Goal: Communication & Community: Answer question/provide support

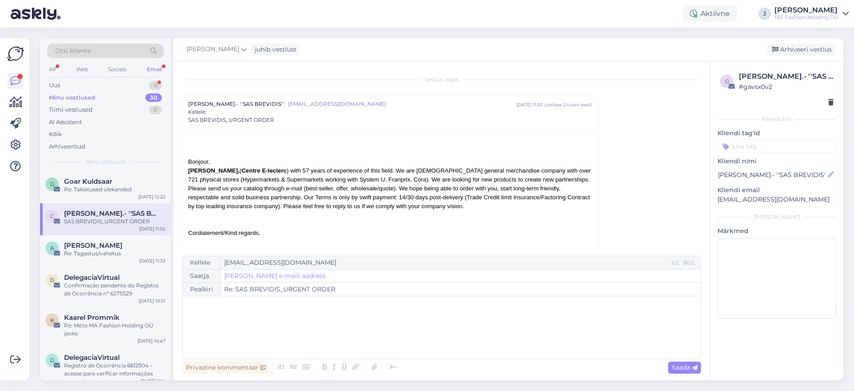
click at [138, 80] on div "Uus 0" at bounding box center [105, 85] width 117 height 12
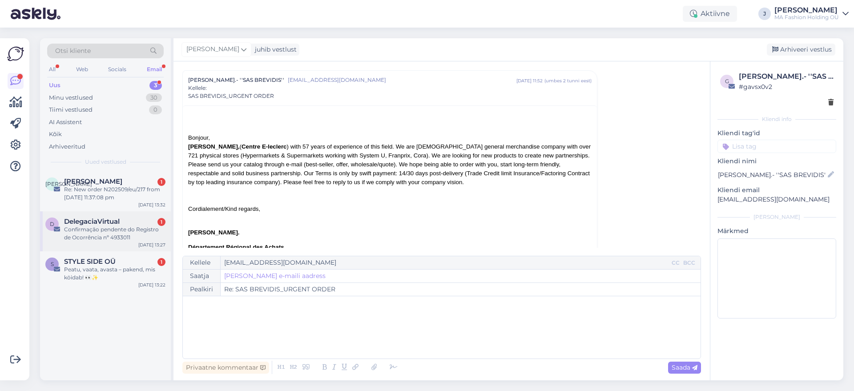
click at [147, 221] on div "DelegaciaVirtual 1" at bounding box center [114, 221] width 101 height 8
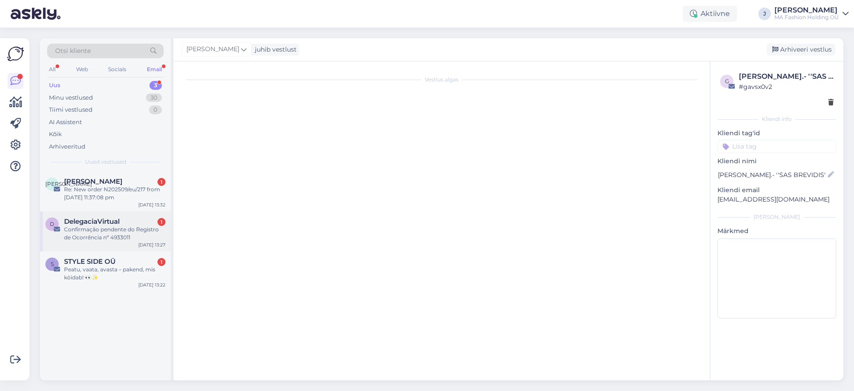
scroll to position [0, 0]
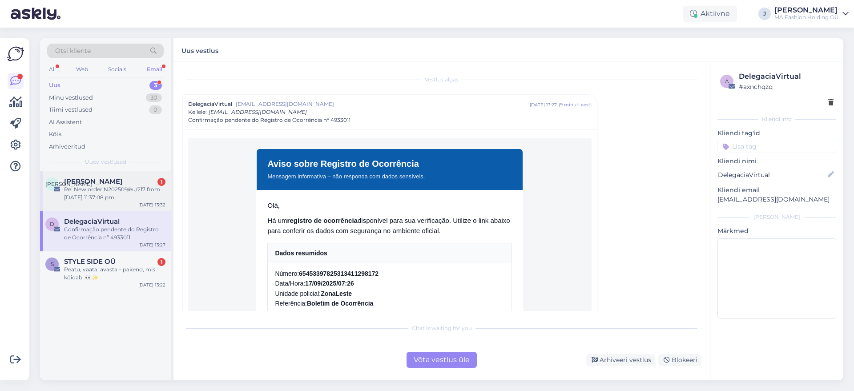
click at [136, 205] on div "И [PERSON_NAME] 1 Re: New order N202509/eu/217 from [DATE] 11:37:08 pm [DATE] 1…" at bounding box center [105, 191] width 131 height 40
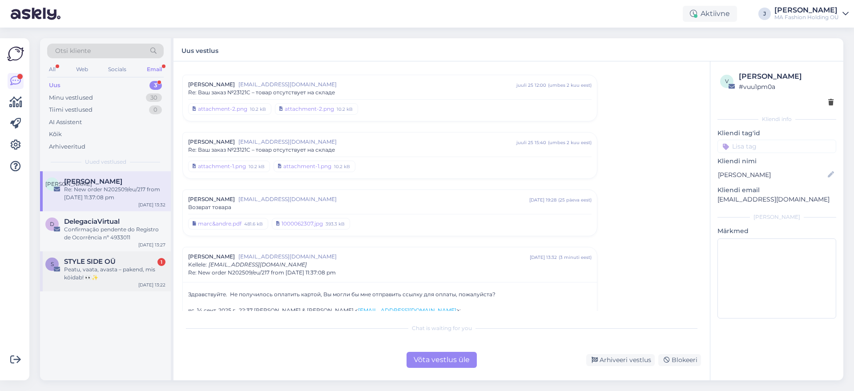
click at [147, 287] on div "[DATE] 13:22" at bounding box center [151, 285] width 27 height 7
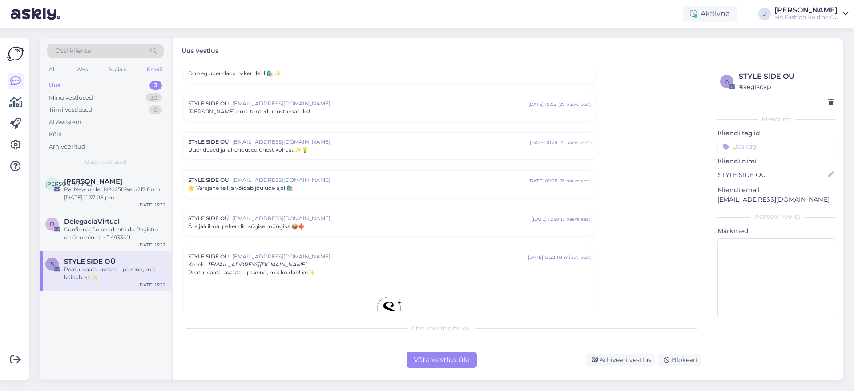
click at [454, 353] on div "Võta vestlus üle" at bounding box center [441, 360] width 70 height 16
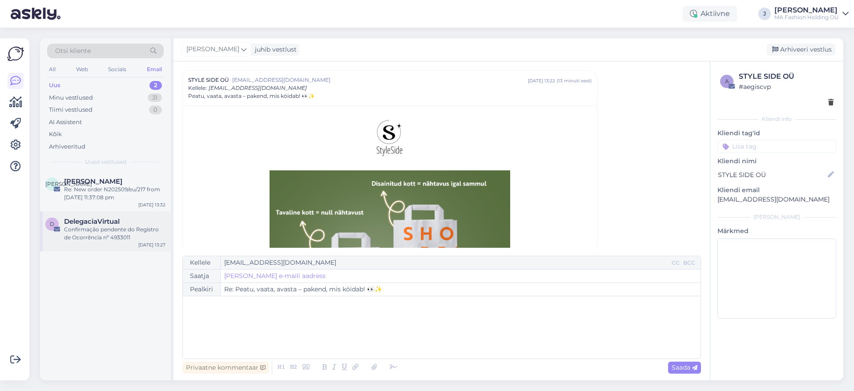
click at [107, 224] on span "DelegaciaVirtual" at bounding box center [92, 221] width 56 height 8
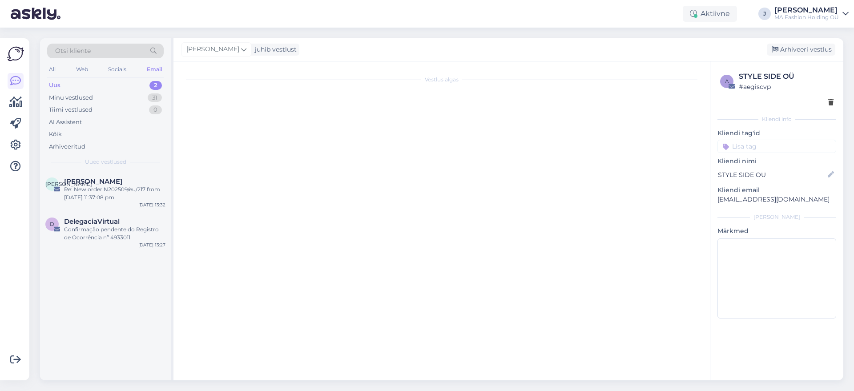
scroll to position [24, 0]
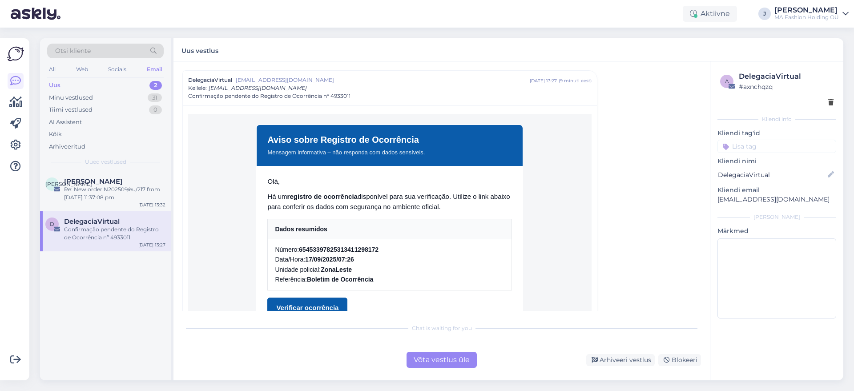
drag, startPoint x: 423, startPoint y: 351, endPoint x: 428, endPoint y: 355, distance: 6.0
click at [424, 351] on div "Chat is waiting for you Võta vestlus üle Arhiveeri vestlus Blokeeri" at bounding box center [441, 343] width 519 height 49
click at [429, 357] on div "Võta vestlus üle" at bounding box center [441, 360] width 70 height 16
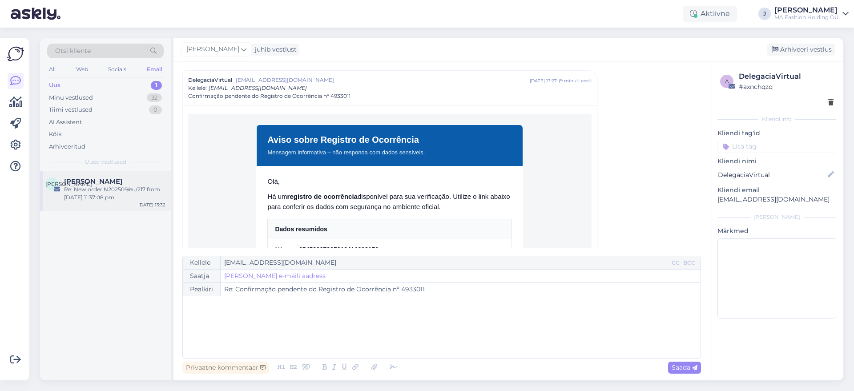
click at [121, 200] on div "Re: New order N202509/eu/217 from [DATE] 11:37:08 pm" at bounding box center [114, 193] width 101 height 16
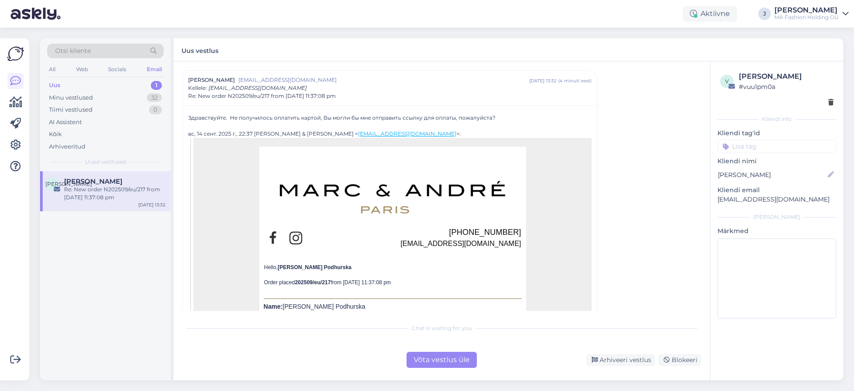
click at [446, 355] on div "Võta vestlus üle" at bounding box center [441, 360] width 70 height 16
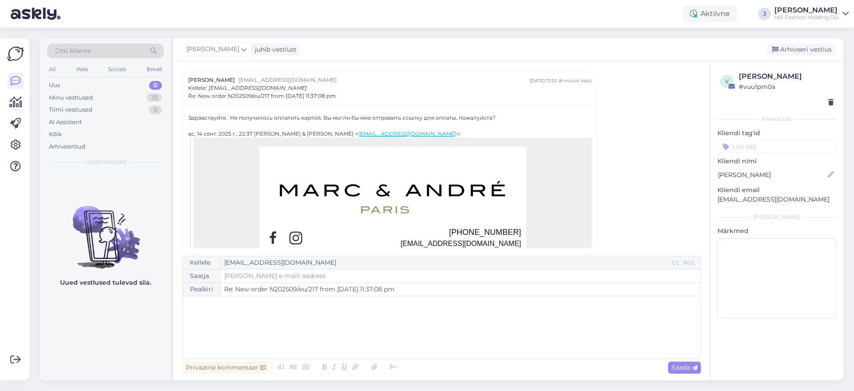
click at [63, 74] on div "All Web Socials Email" at bounding box center [105, 71] width 117 height 14
drag, startPoint x: 62, startPoint y: 73, endPoint x: 66, endPoint y: 72, distance: 4.6
click at [64, 72] on div "All Web Socials Email" at bounding box center [105, 71] width 117 height 14
click at [86, 67] on div "Web" at bounding box center [82, 70] width 16 height 12
click at [76, 93] on div "Minu vestlused" at bounding box center [71, 97] width 44 height 9
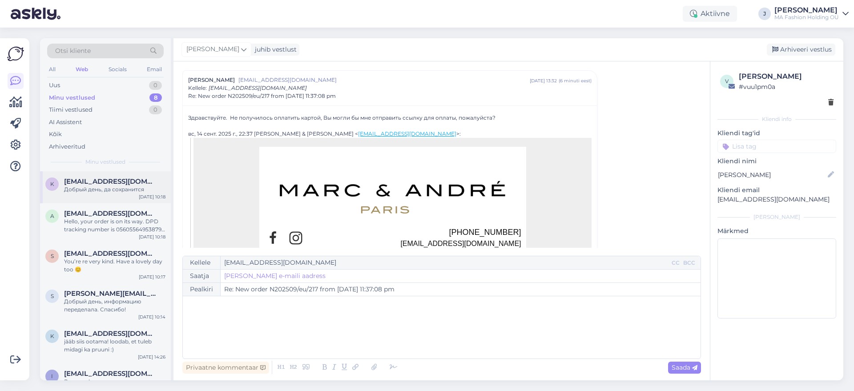
click at [115, 193] on div "Добрый день, да сохранится" at bounding box center [114, 189] width 101 height 8
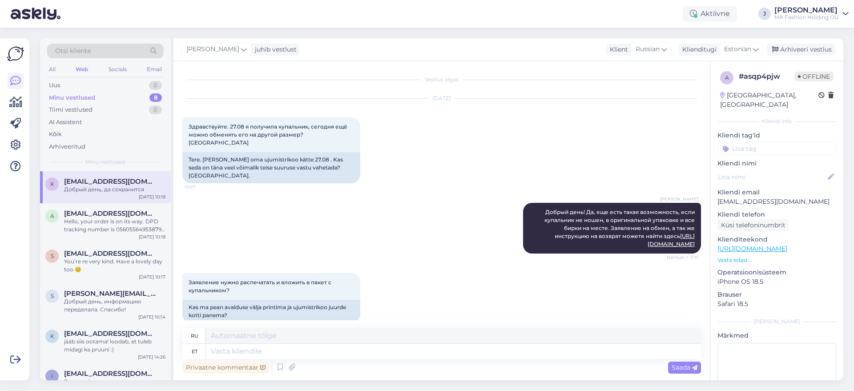
scroll to position [454, 0]
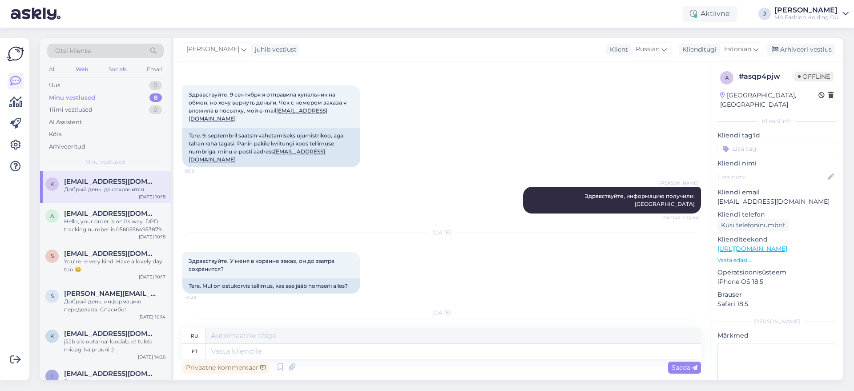
click at [44, 76] on div "Otsi kliente All Web Socials Email Uus 0 Minu vestlused 8 Tiimi vestlused 0 AI …" at bounding box center [105, 104] width 131 height 133
click at [56, 80] on div "Uus 0" at bounding box center [105, 85] width 117 height 12
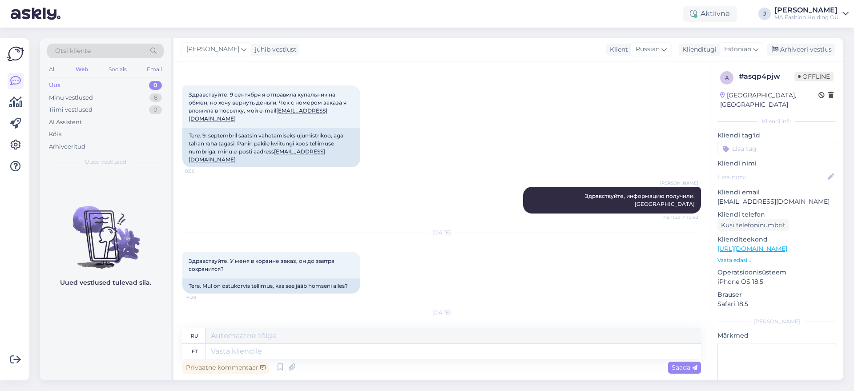
click at [73, 76] on div "All Web Socials Email" at bounding box center [105, 71] width 117 height 14
click at [84, 94] on div "Minu vestlused" at bounding box center [71, 97] width 44 height 9
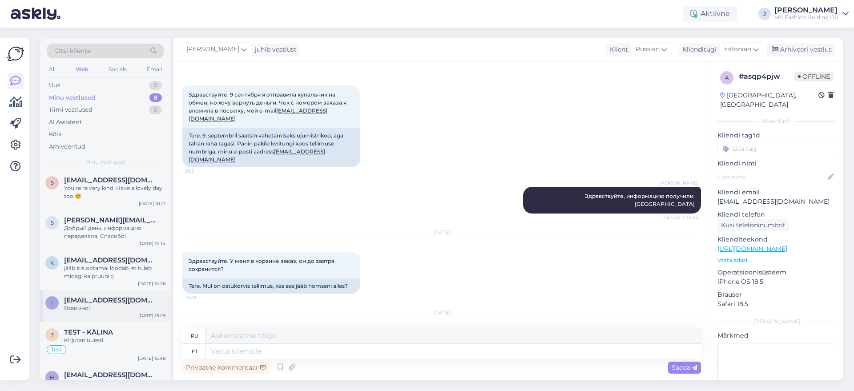
scroll to position [98, 0]
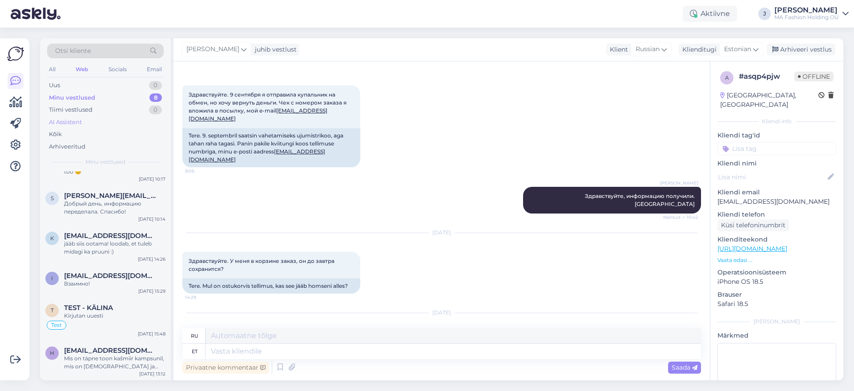
click at [106, 126] on div "AI Assistent" at bounding box center [105, 122] width 117 height 12
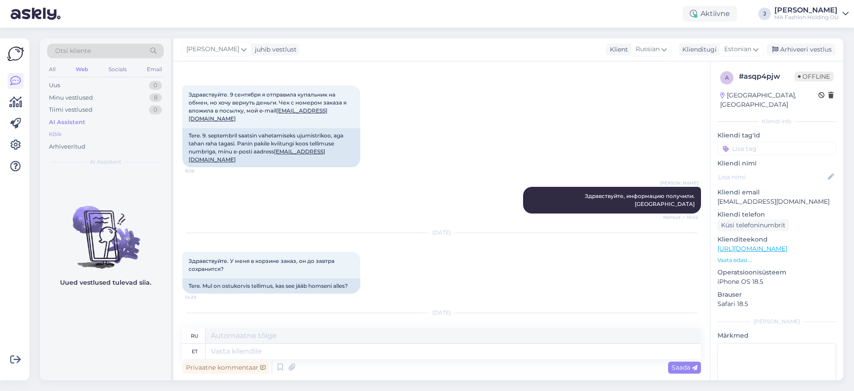
click at [107, 132] on div "Kõik" at bounding box center [105, 134] width 117 height 12
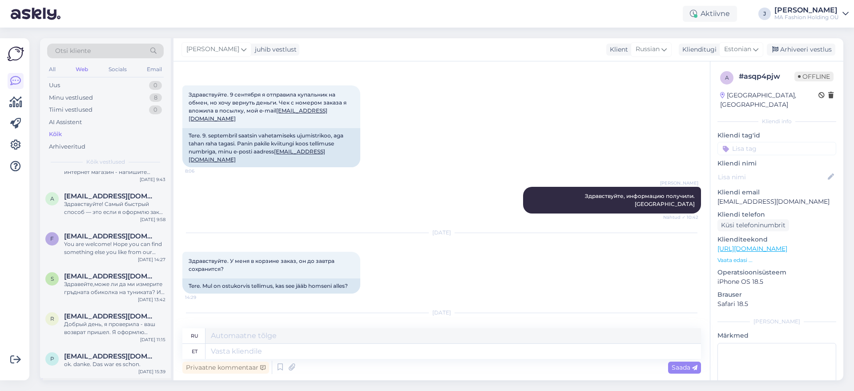
scroll to position [1723, 0]
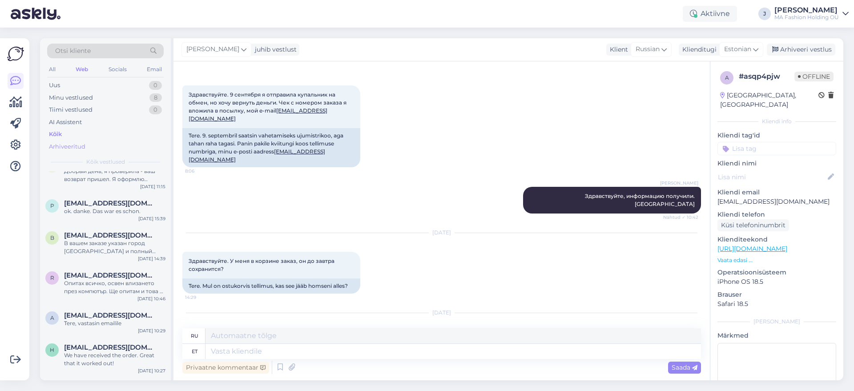
click at [81, 145] on div "Arhiveeritud" at bounding box center [67, 146] width 36 height 9
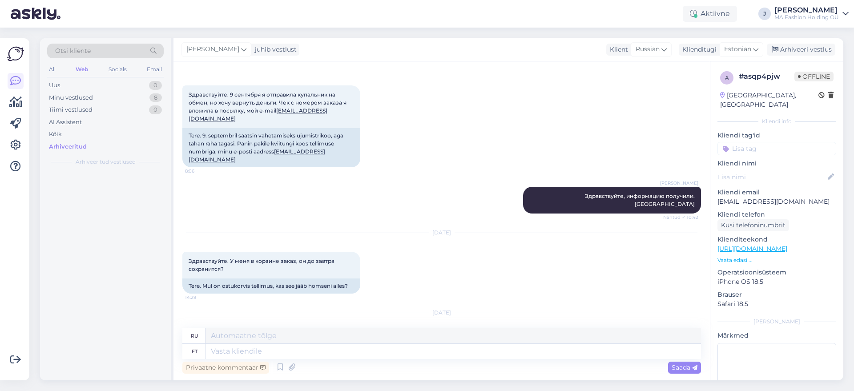
scroll to position [0, 0]
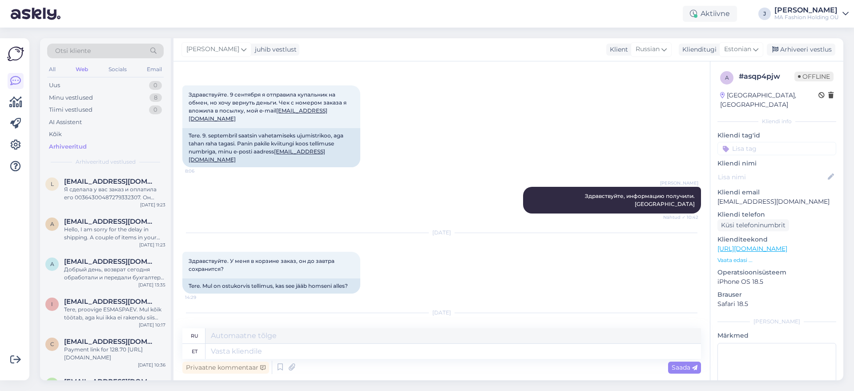
click at [88, 141] on div "Arhiveeritud" at bounding box center [105, 147] width 117 height 12
click at [83, 129] on div "Kõik" at bounding box center [105, 134] width 117 height 12
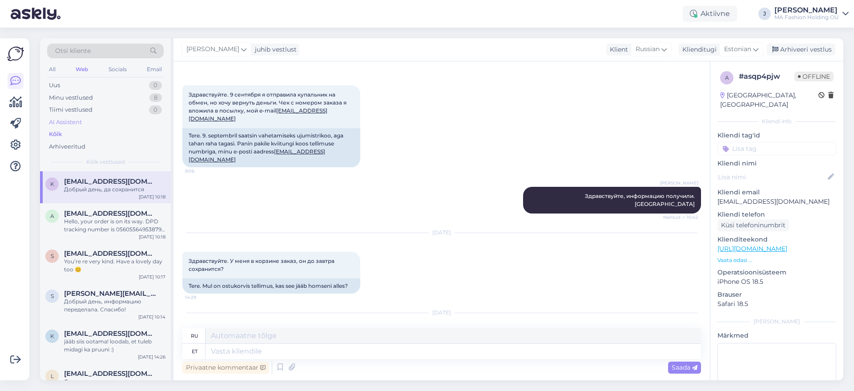
click at [121, 116] on div "AI Assistent" at bounding box center [105, 122] width 117 height 12
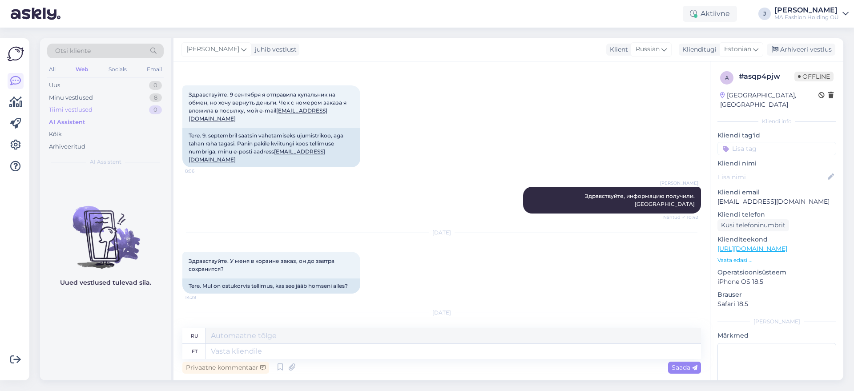
click at [118, 110] on div "Tiimi vestlused 0" at bounding box center [105, 110] width 117 height 12
click at [113, 104] on div "Tiimi vestlused 0" at bounding box center [105, 110] width 117 height 12
click at [110, 98] on div "Minu vestlused 8" at bounding box center [105, 98] width 117 height 12
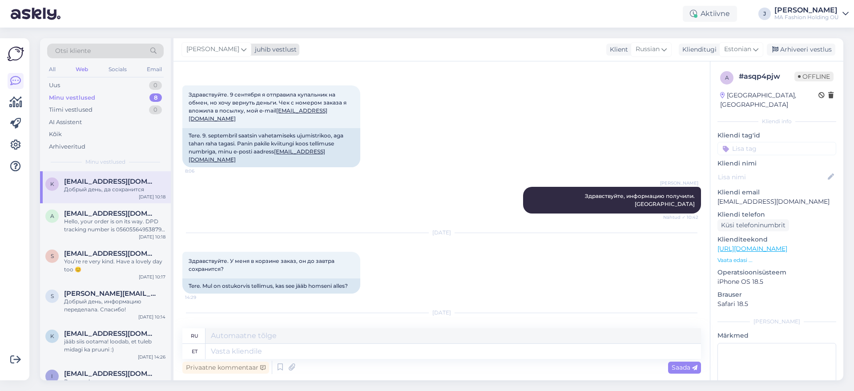
click at [205, 55] on div "[PERSON_NAME]" at bounding box center [216, 49] width 70 height 14
click at [251, 50] on div "juhib vestlust" at bounding box center [273, 49] width 45 height 9
click at [217, 49] on span "[PERSON_NAME]" at bounding box center [212, 49] width 53 height 10
click at [56, 71] on div "All" at bounding box center [52, 70] width 10 height 12
